Goal: Navigation & Orientation: Find specific page/section

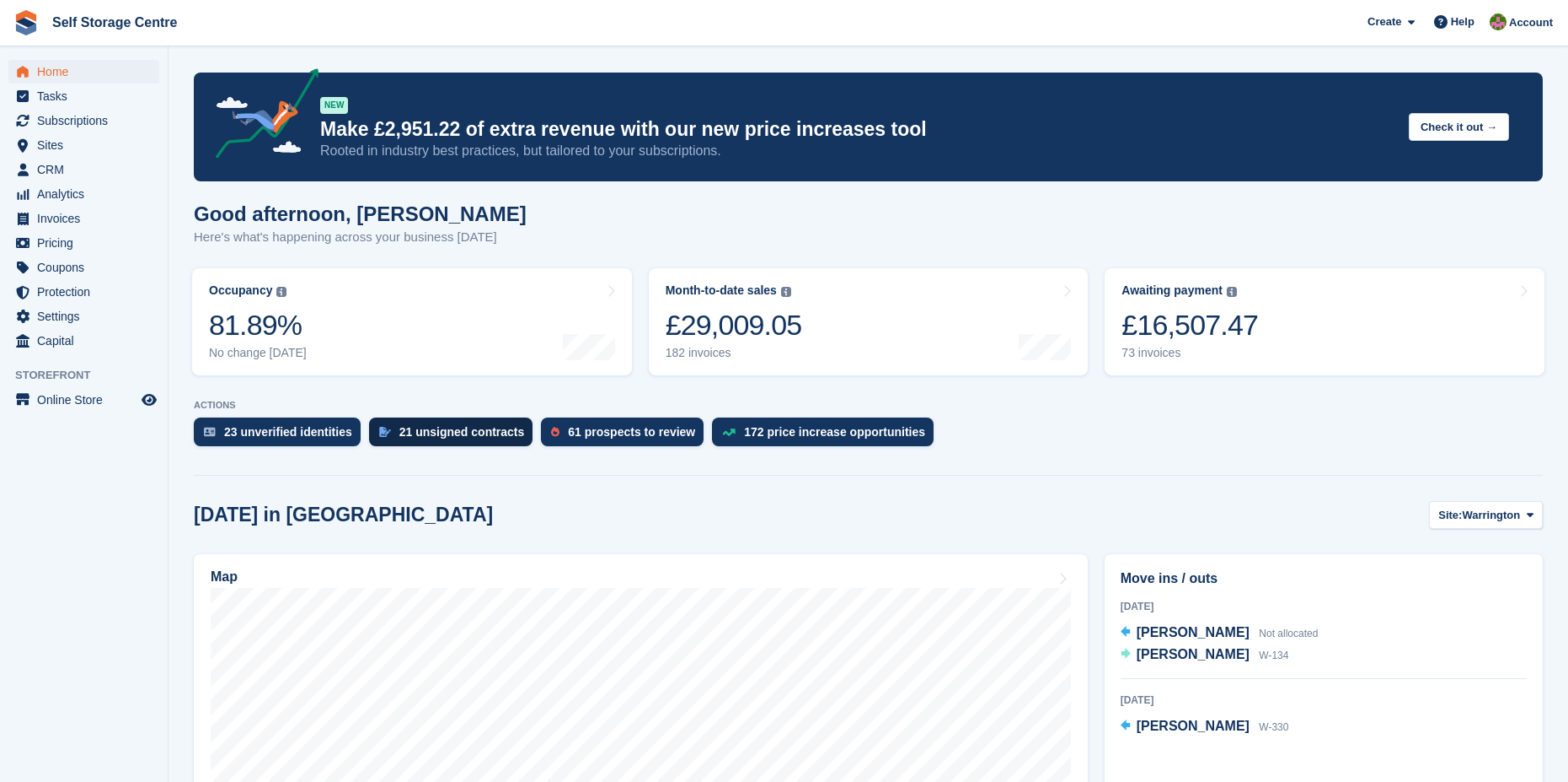
scroll to position [337, 0]
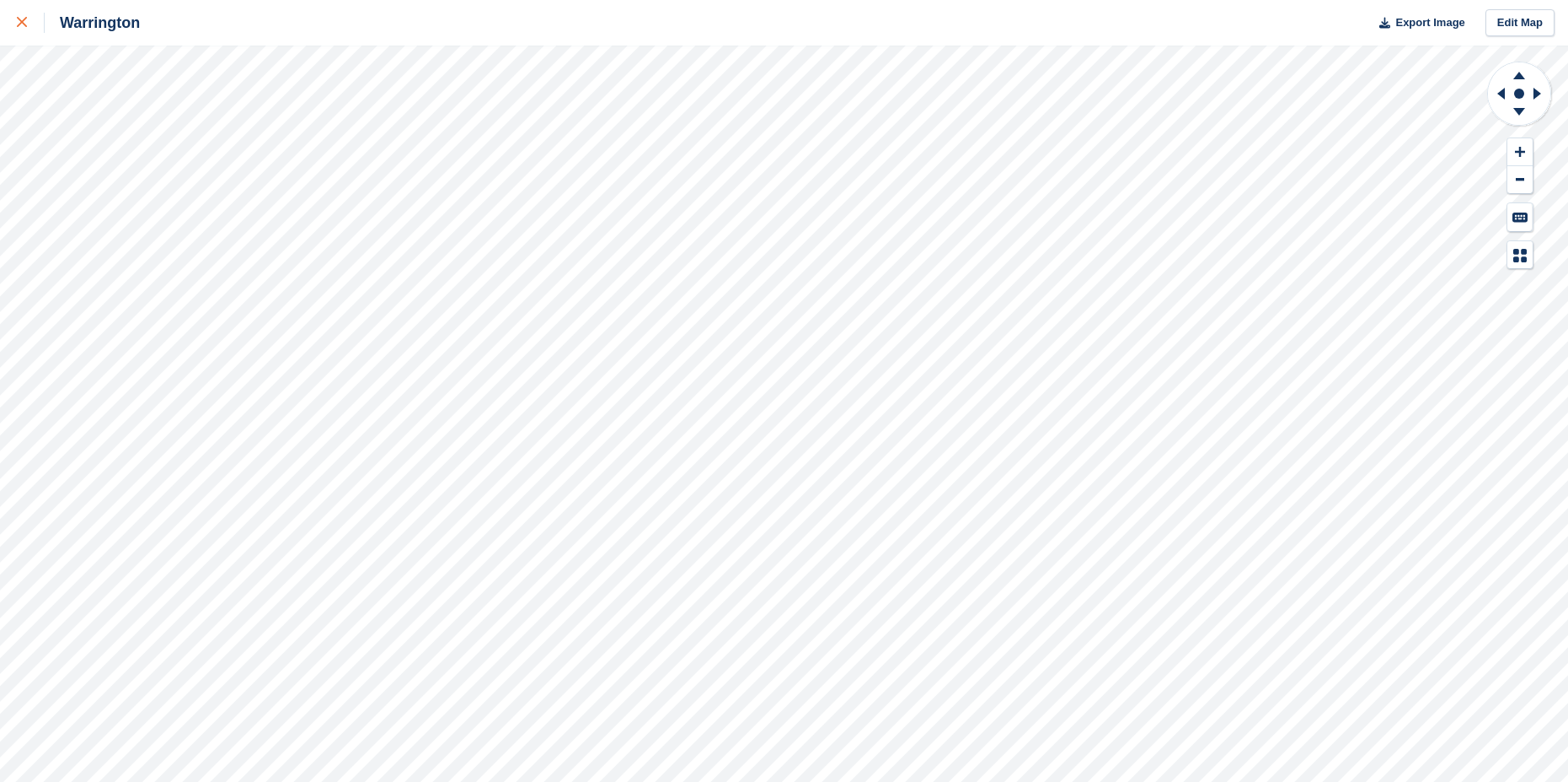
click at [18, 18] on icon at bounding box center [22, 22] width 10 height 10
